Goal: Find specific page/section: Find specific page/section

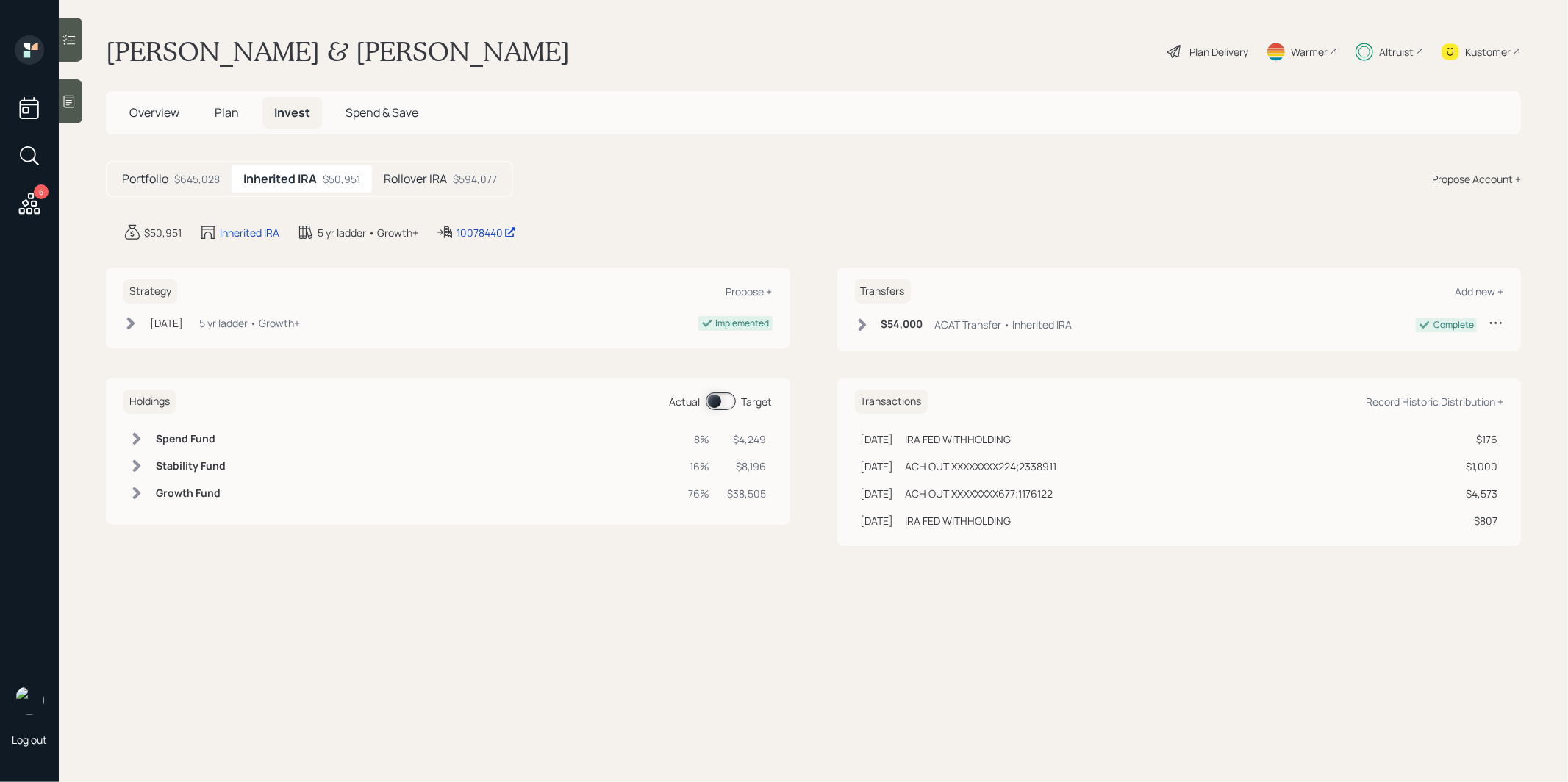
click at [714, 397] on span at bounding box center [721, 401] width 30 height 17
click at [473, 229] on div "10078440" at bounding box center [486, 232] width 60 height 16
